Goal: Task Accomplishment & Management: Use online tool/utility

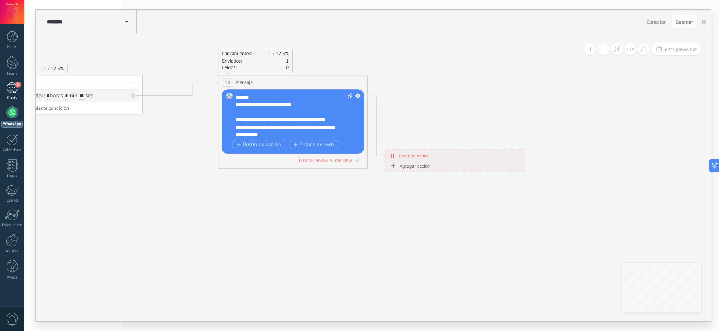
click at [13, 89] on div "3" at bounding box center [12, 87] width 12 height 11
